Goal: Task Accomplishment & Management: Manage account settings

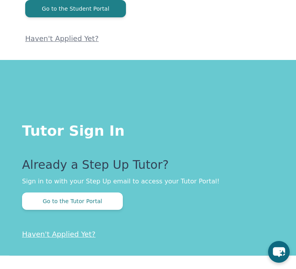
scroll to position [135, 0]
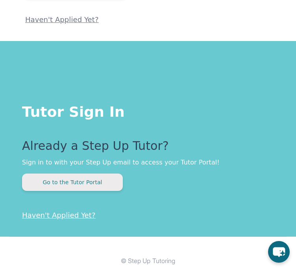
click at [85, 175] on button "Go to the Tutor Portal" at bounding box center [72, 181] width 101 height 17
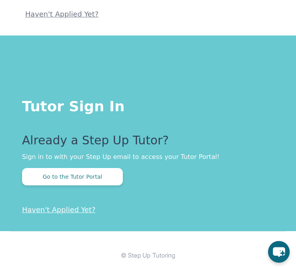
scroll to position [143, 0]
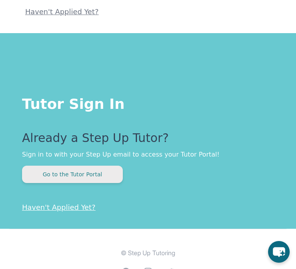
click at [84, 173] on button "Go to the Tutor Portal" at bounding box center [72, 173] width 101 height 17
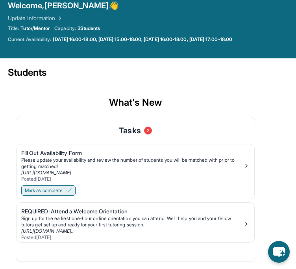
scroll to position [36, 0]
click at [228, 167] on div "Please update your availability and review the number of students you will be m…" at bounding box center [132, 163] width 222 height 13
click at [243, 218] on div "Sign up for the earliest one-hour online orientation you can attend! We’ll help…" at bounding box center [132, 221] width 222 height 13
click at [243, 163] on div "Please update your availability and review the number of students you will be m…" at bounding box center [132, 163] width 222 height 13
click at [49, 190] on span "Mark as complete" at bounding box center [44, 190] width 38 height 6
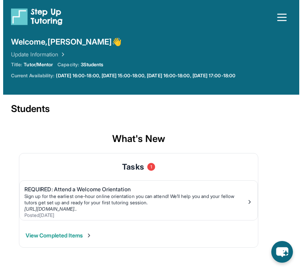
scroll to position [0, 0]
